Goal: Find specific page/section: Find specific page/section

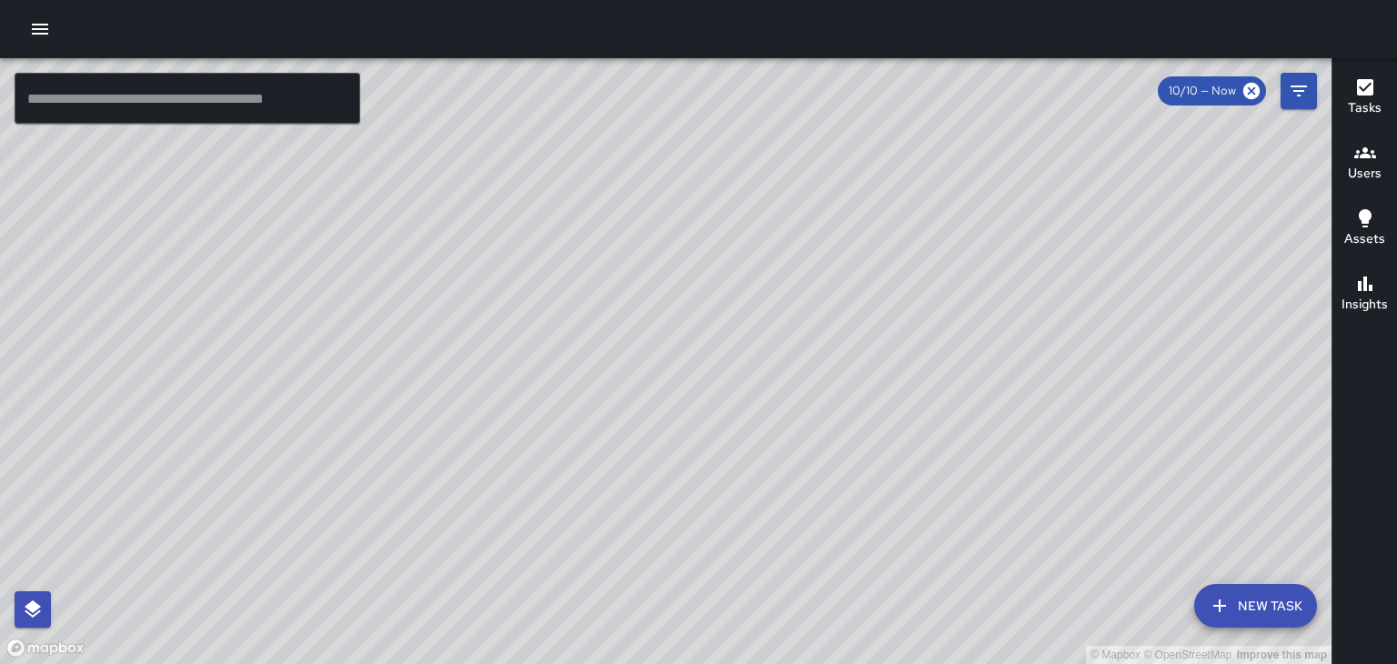
click at [1361, 164] on h6 "Users" at bounding box center [1365, 174] width 34 height 20
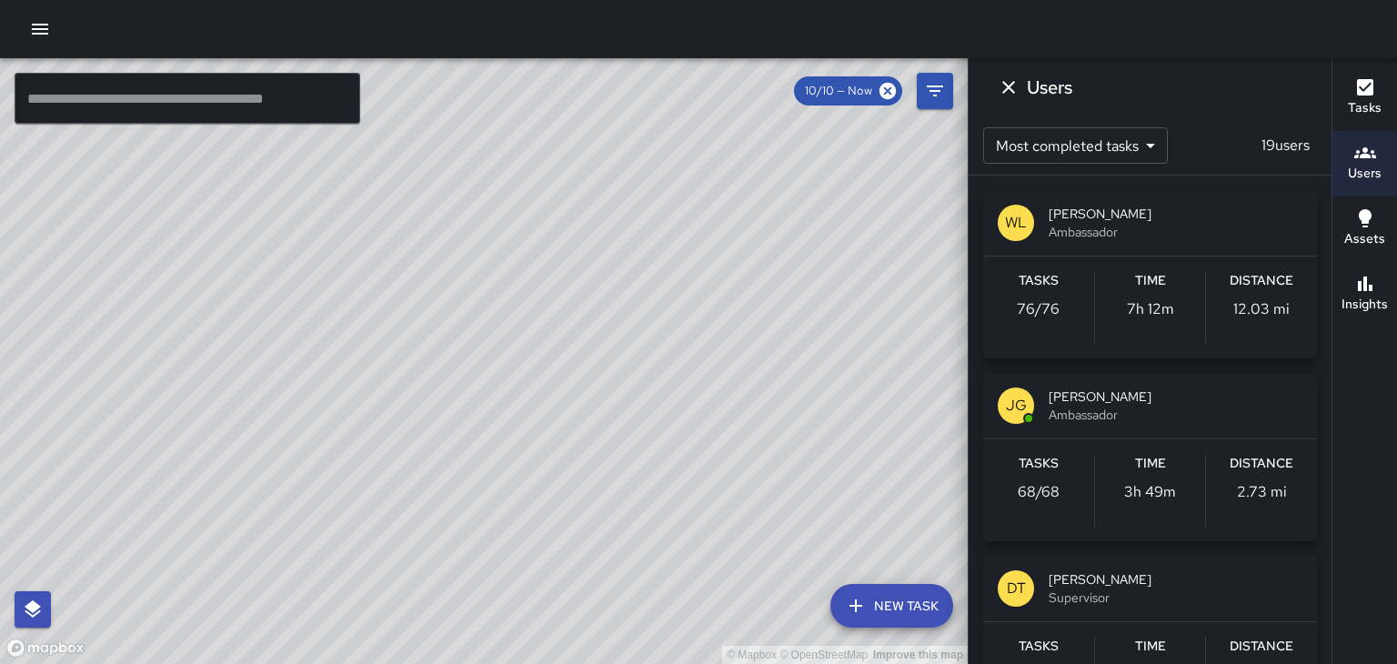
click at [1128, 220] on span "[PERSON_NAME]" at bounding box center [1176, 214] width 254 height 18
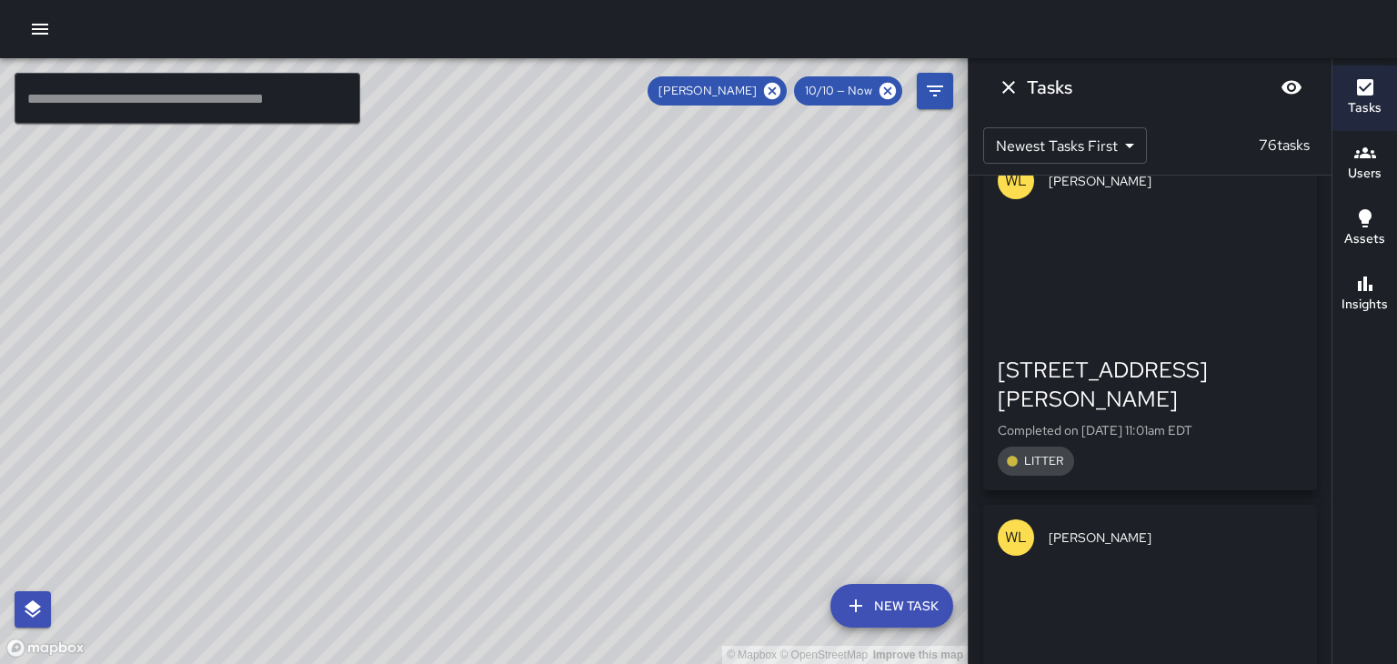
scroll to position [17565, 0]
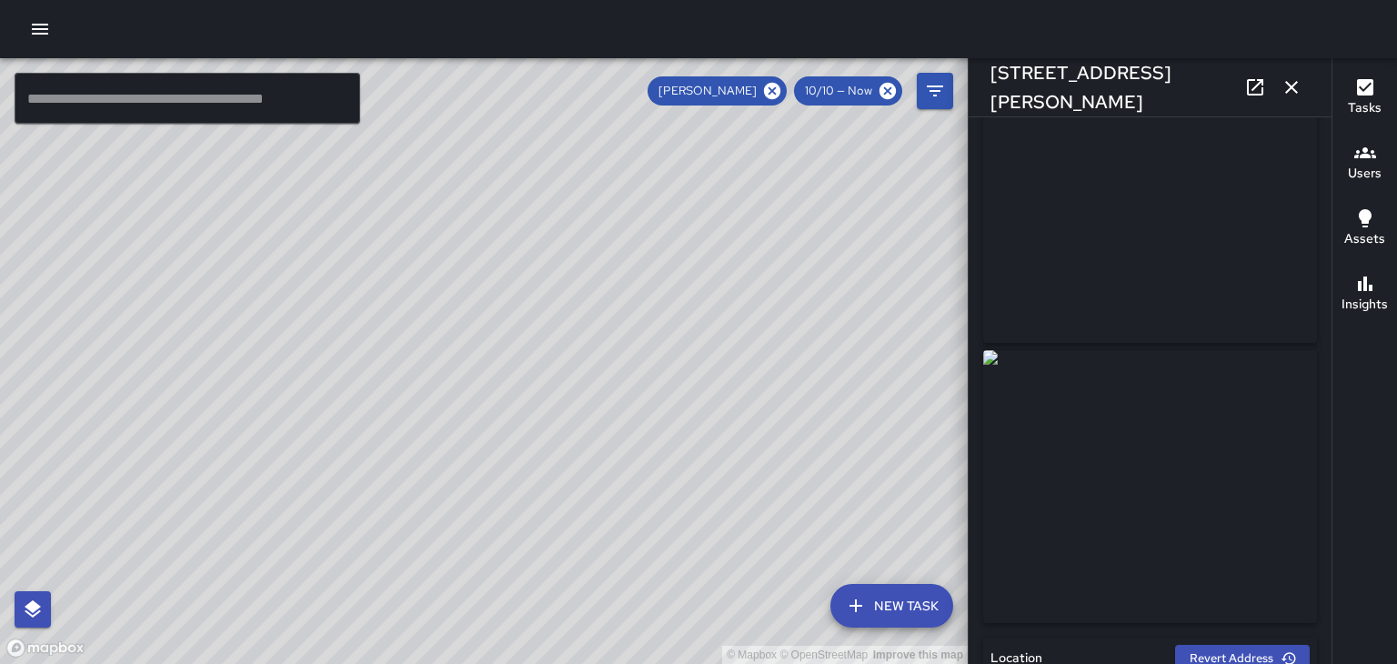
scroll to position [109, 0]
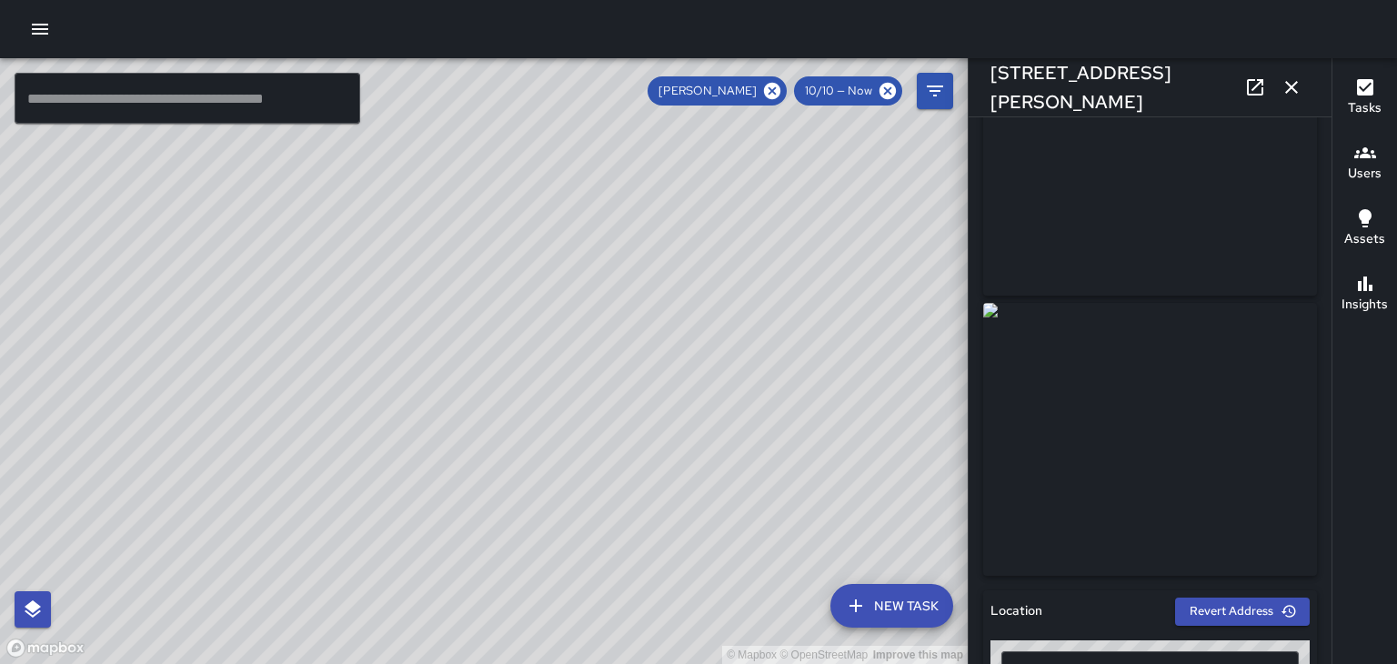
click at [1284, 98] on button "button" at bounding box center [1292, 87] width 36 height 36
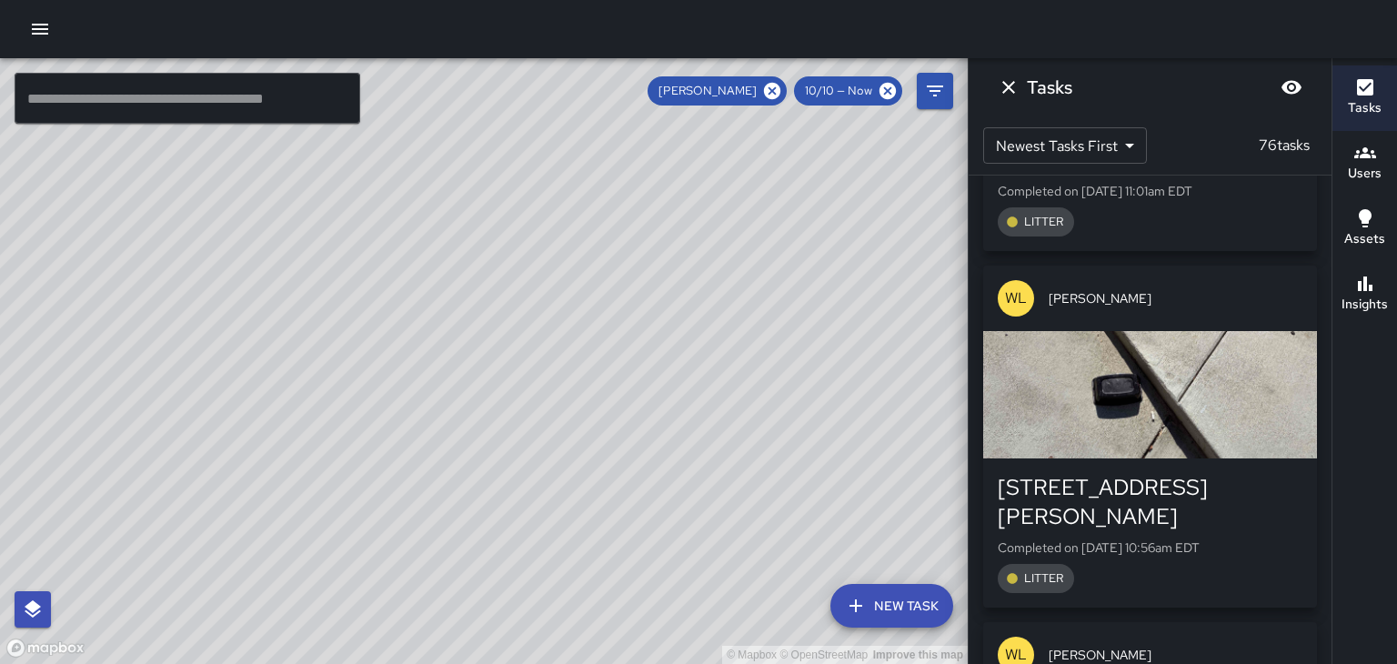
scroll to position [17818, 0]
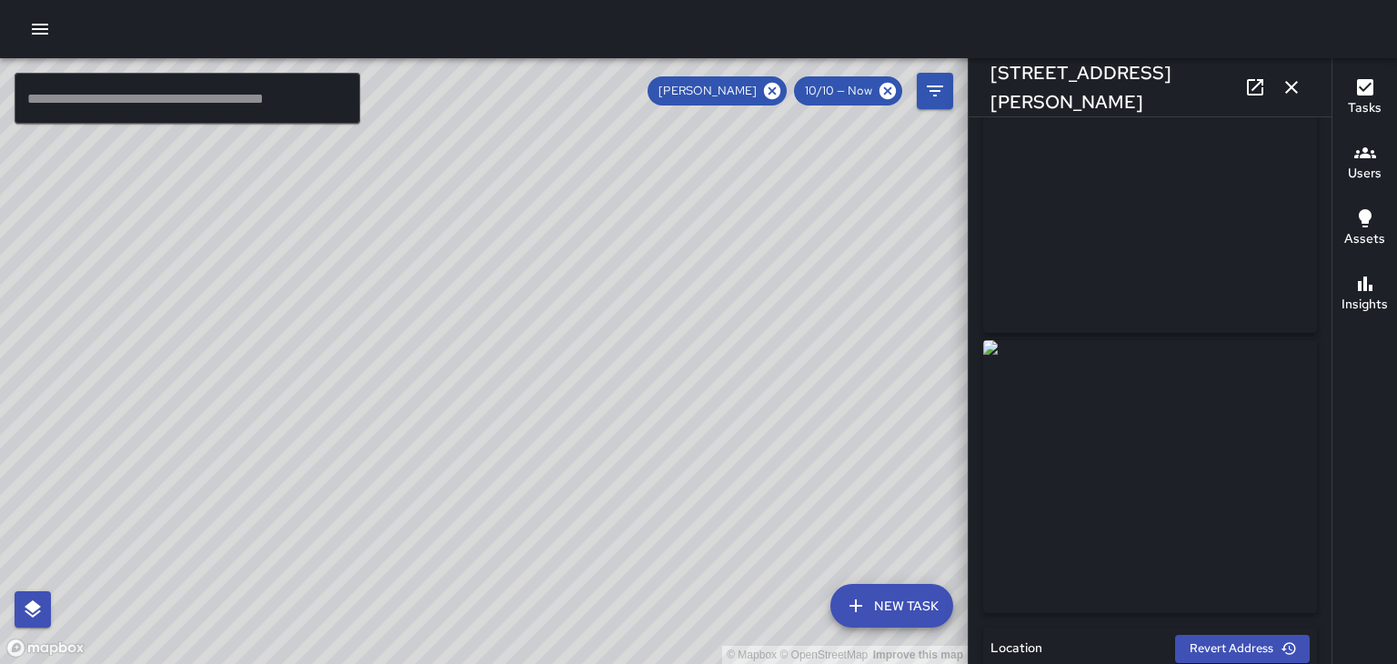
scroll to position [70, 0]
click at [1255, 89] on icon at bounding box center [1255, 87] width 22 height 22
click at [775, 94] on icon at bounding box center [772, 91] width 16 height 16
click at [1292, 90] on icon "button" at bounding box center [1292, 87] width 22 height 22
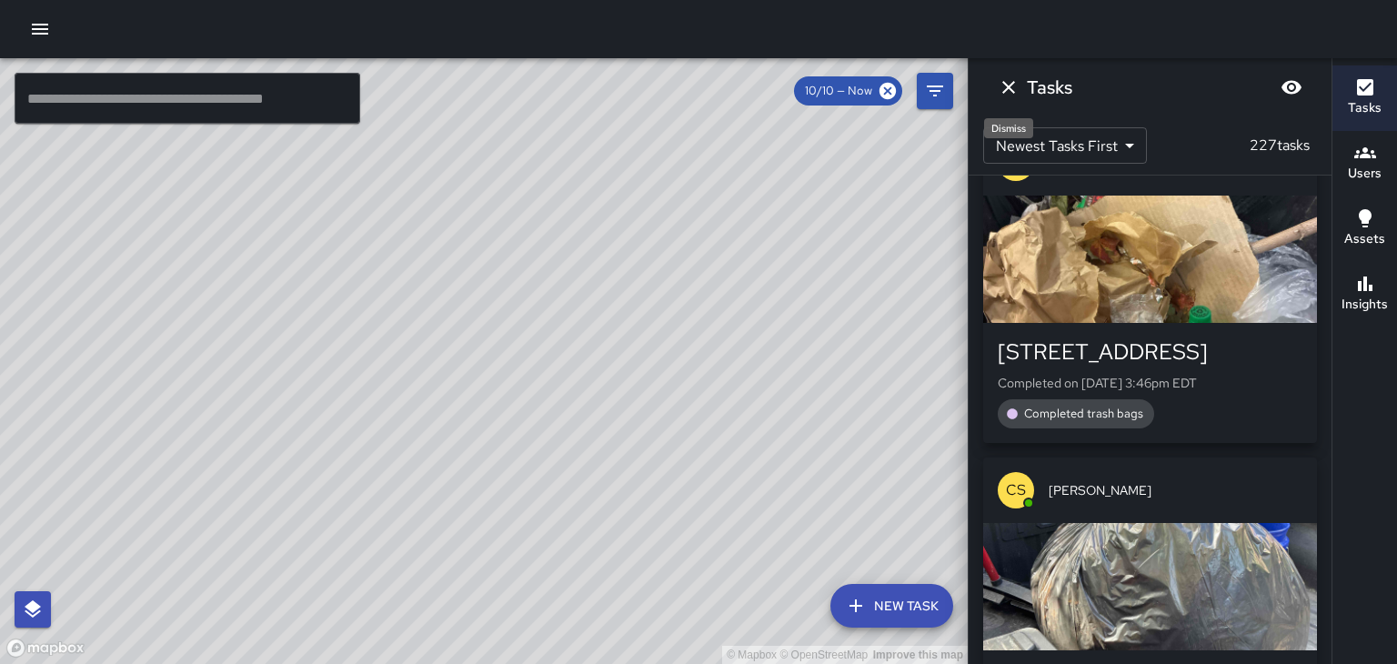
click at [1010, 93] on icon "Dismiss" at bounding box center [1009, 87] width 22 height 22
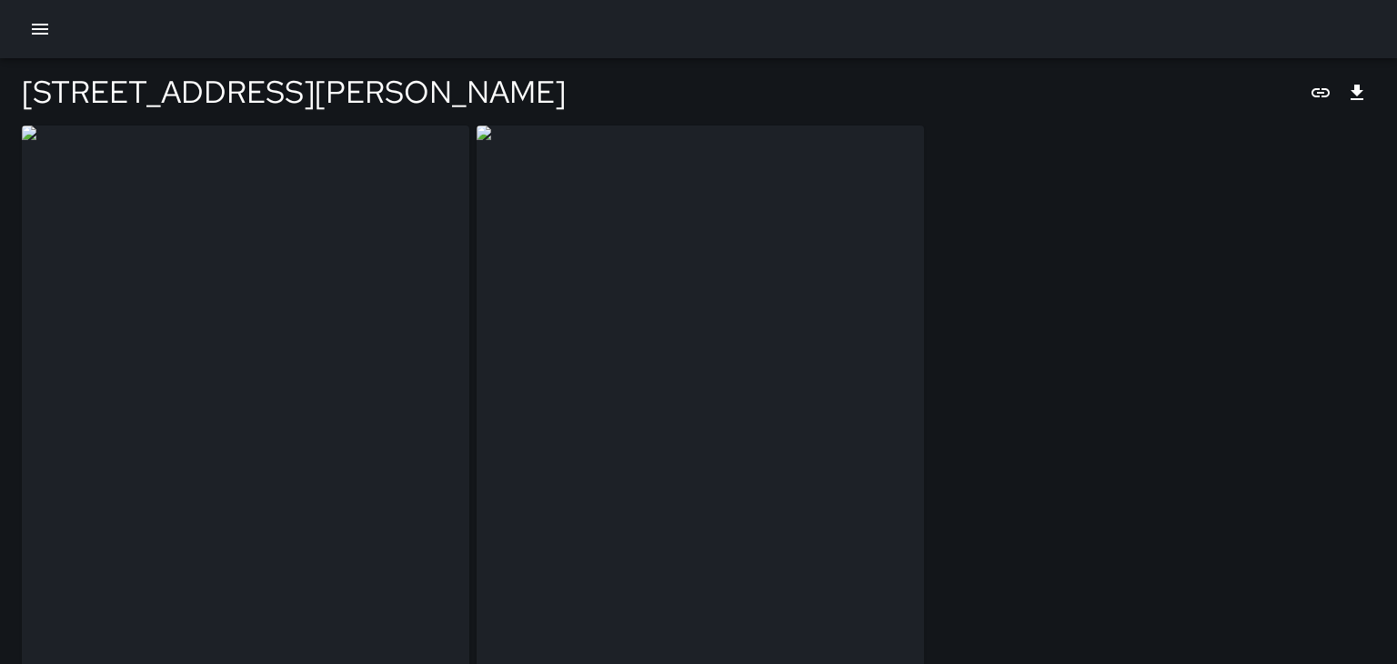
type input "**********"
click at [1318, 96] on icon "Copy link" at bounding box center [1321, 92] width 18 height 9
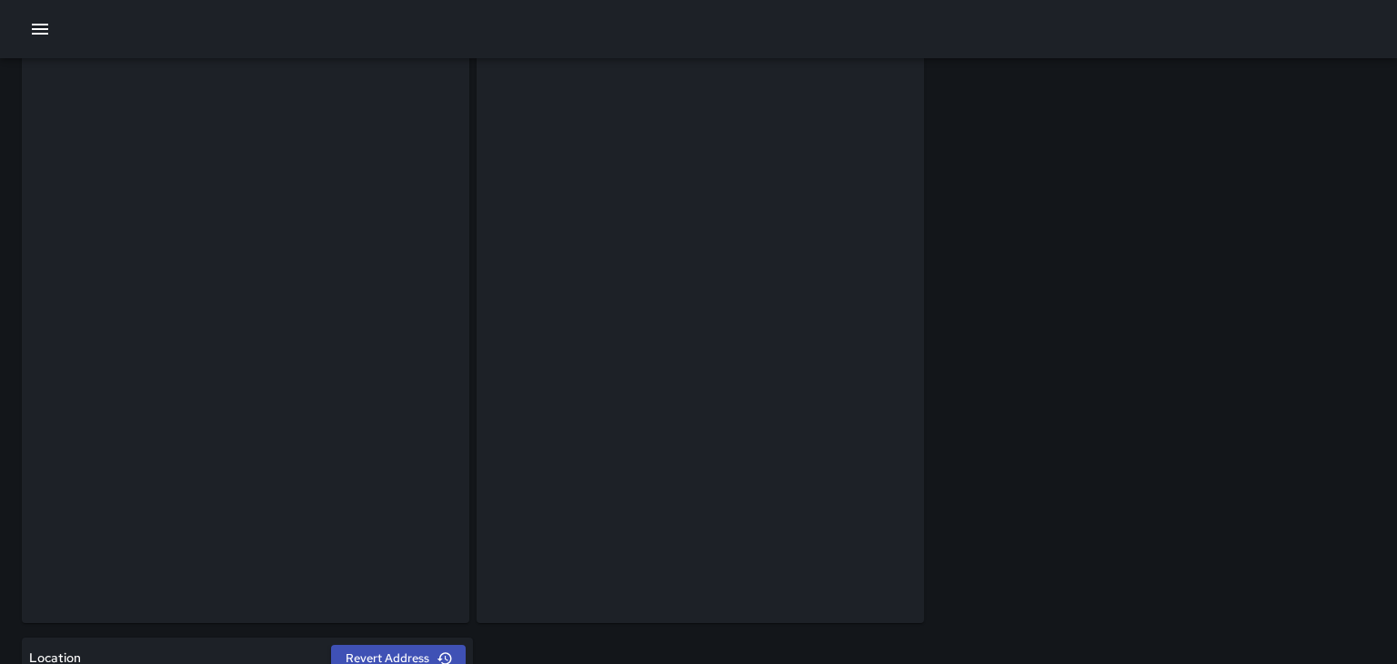
scroll to position [98, 0]
